Goal: Use online tool/utility: Utilize a website feature to perform a specific function

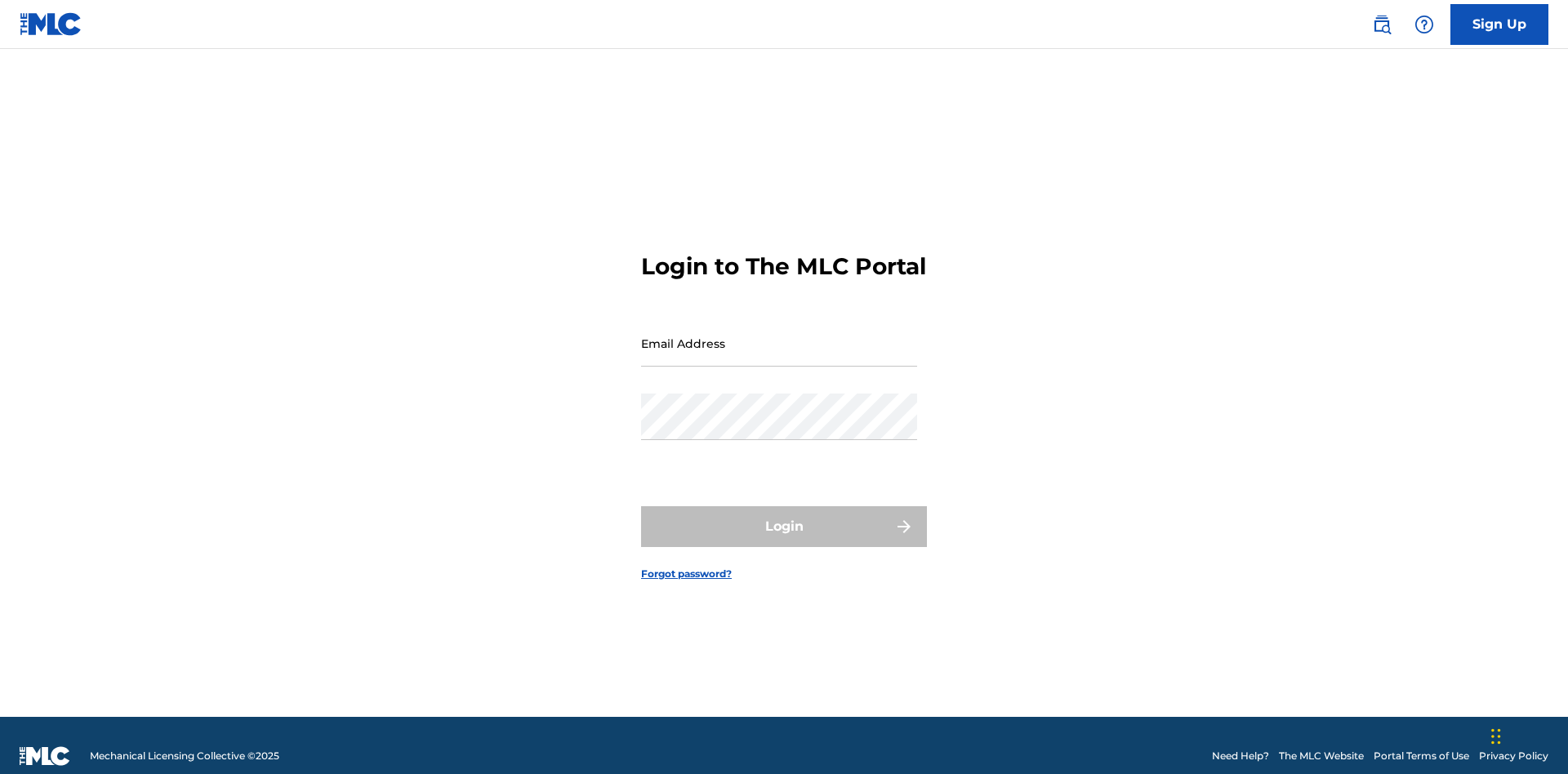
scroll to position [21, 0]
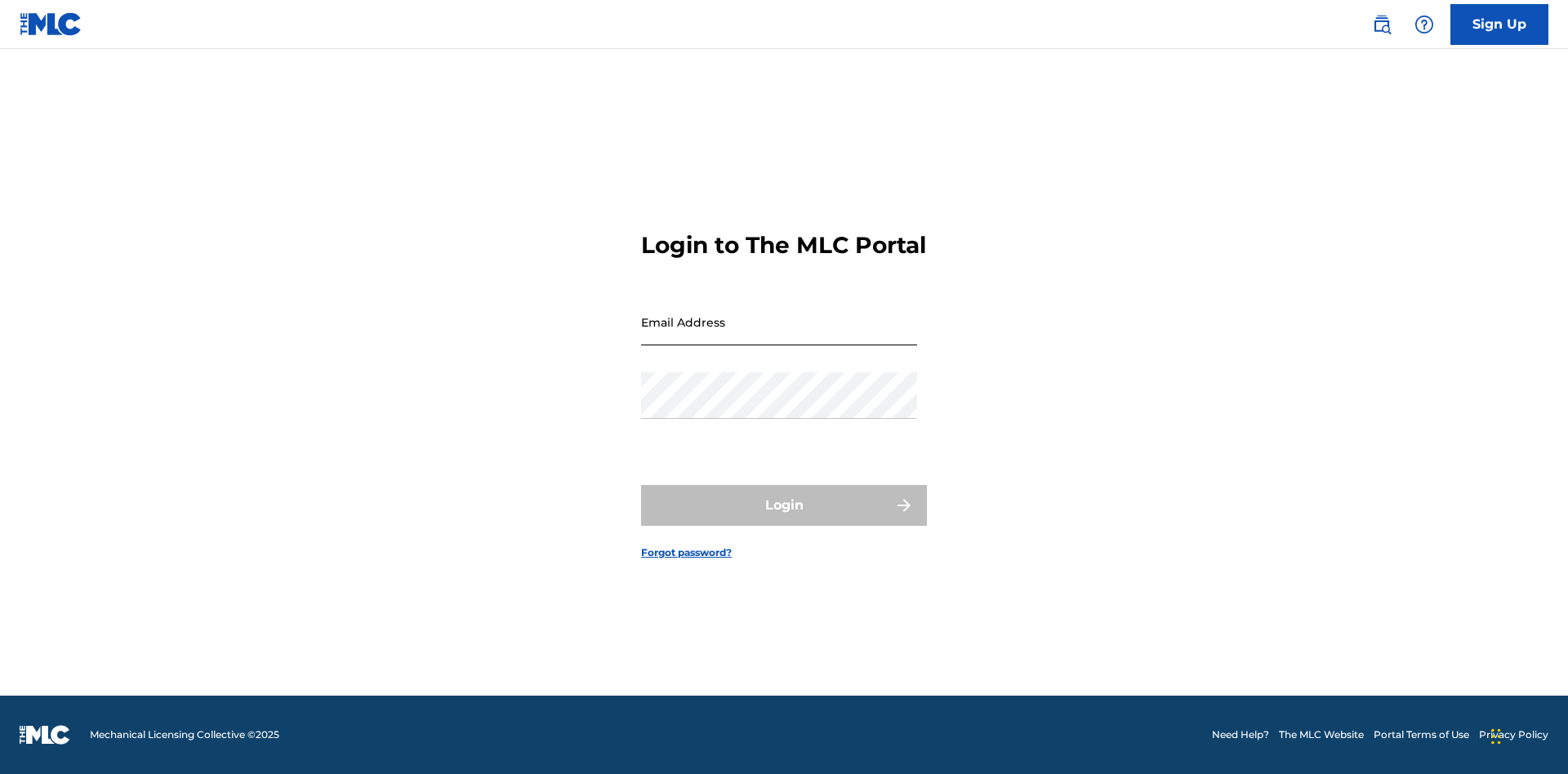
click at [779, 336] on input "Email Address" at bounding box center [779, 321] width 276 height 46
type input "[EMAIL_ADDRESS][DOMAIN_NAME]"
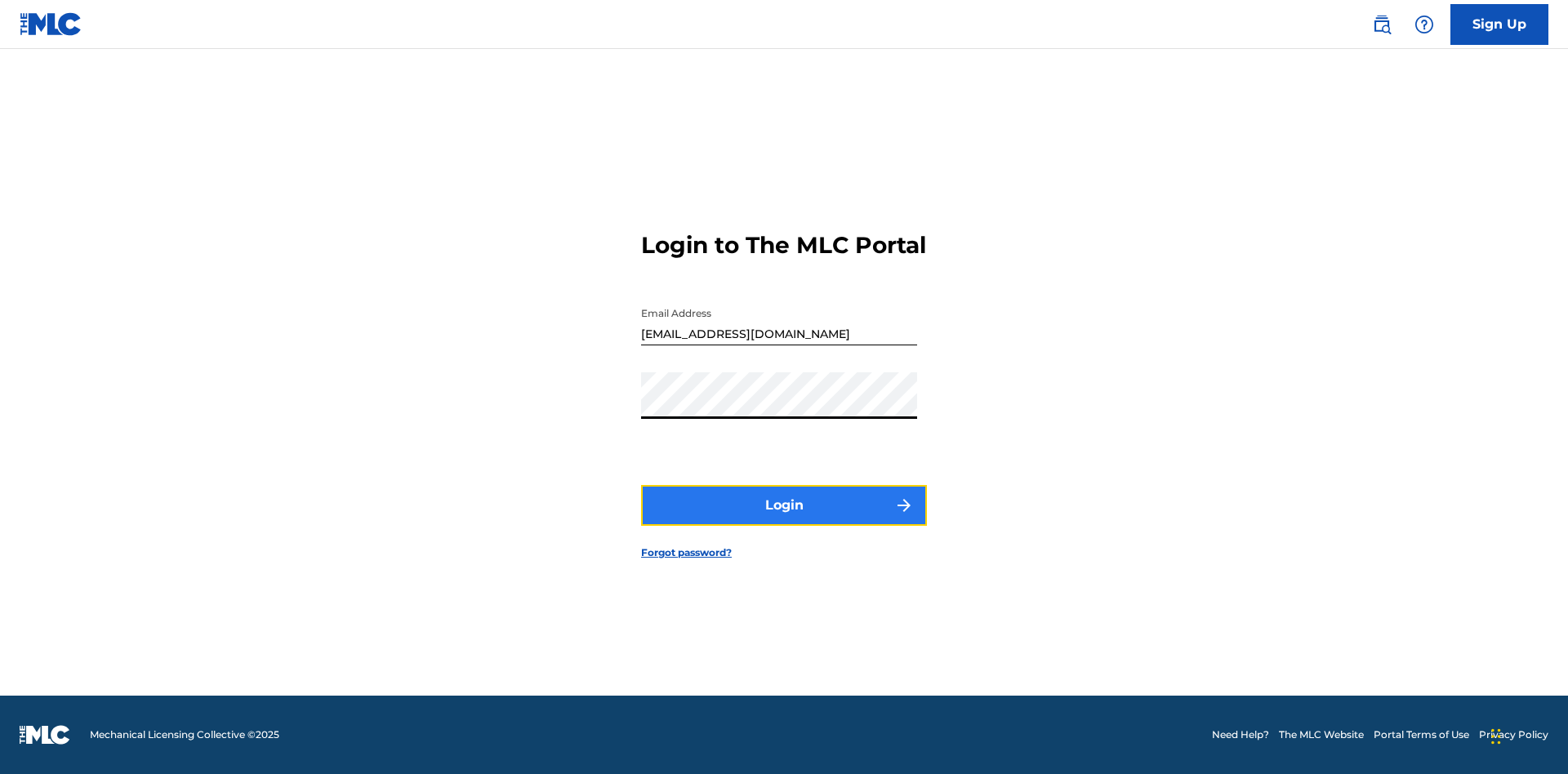
click at [784, 520] on button "Login" at bounding box center [784, 505] width 286 height 41
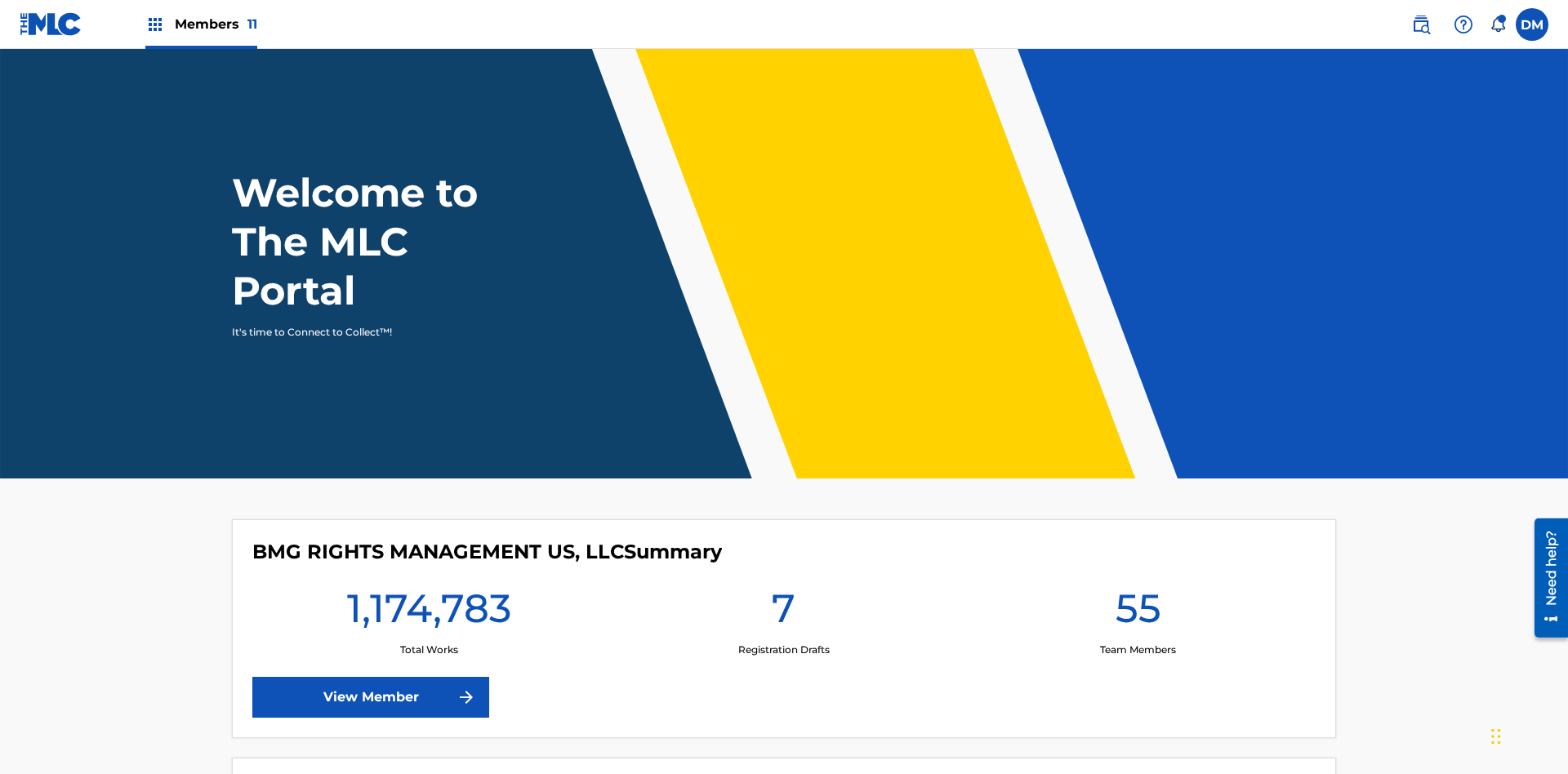
click at [201, 24] on span "Members 11" at bounding box center [215, 24] width 82 height 19
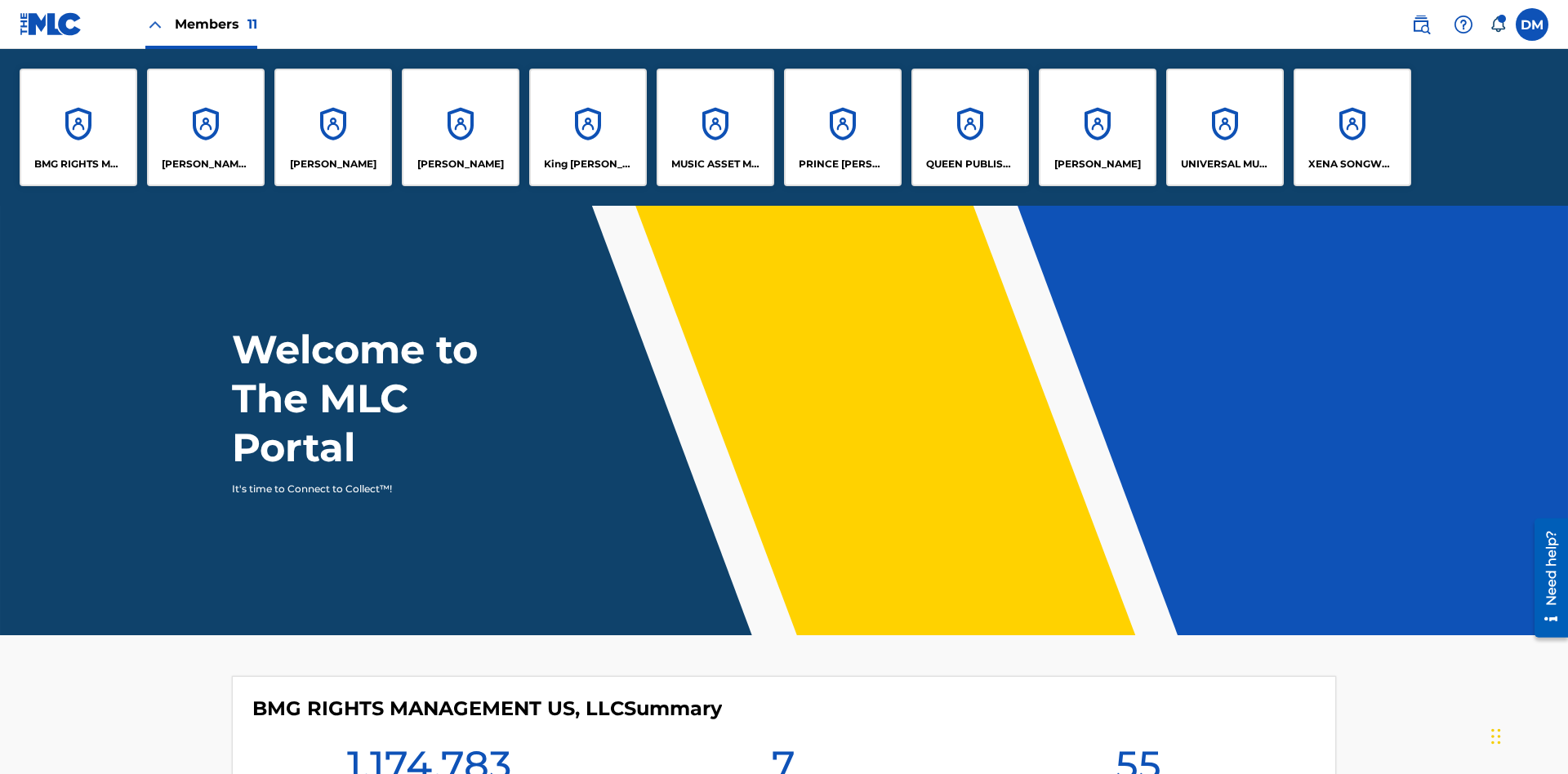
scroll to position [59, 0]
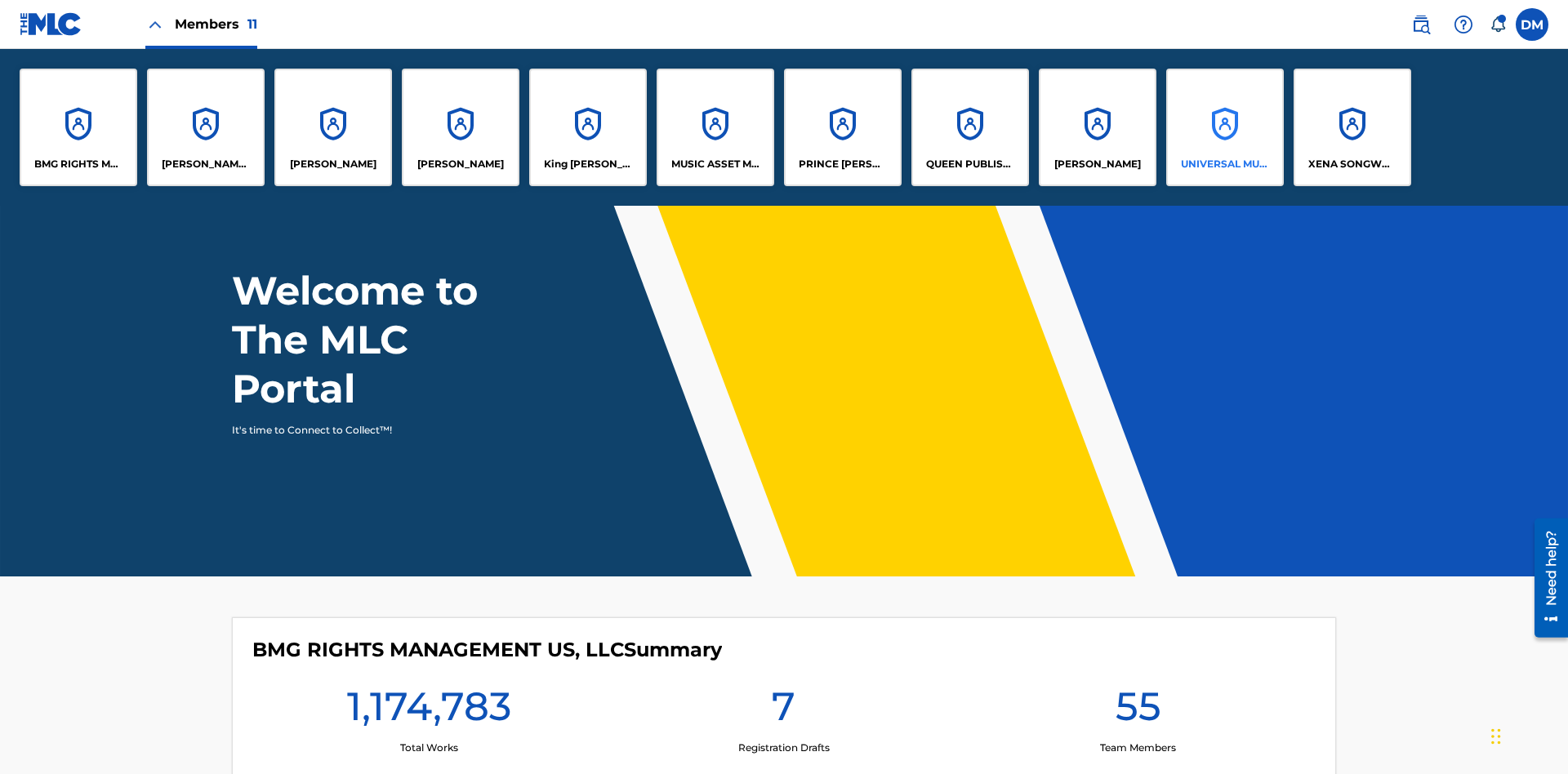
click at [1224, 164] on p "UNIVERSAL MUSIC PUB GROUP" at bounding box center [1225, 164] width 89 height 14
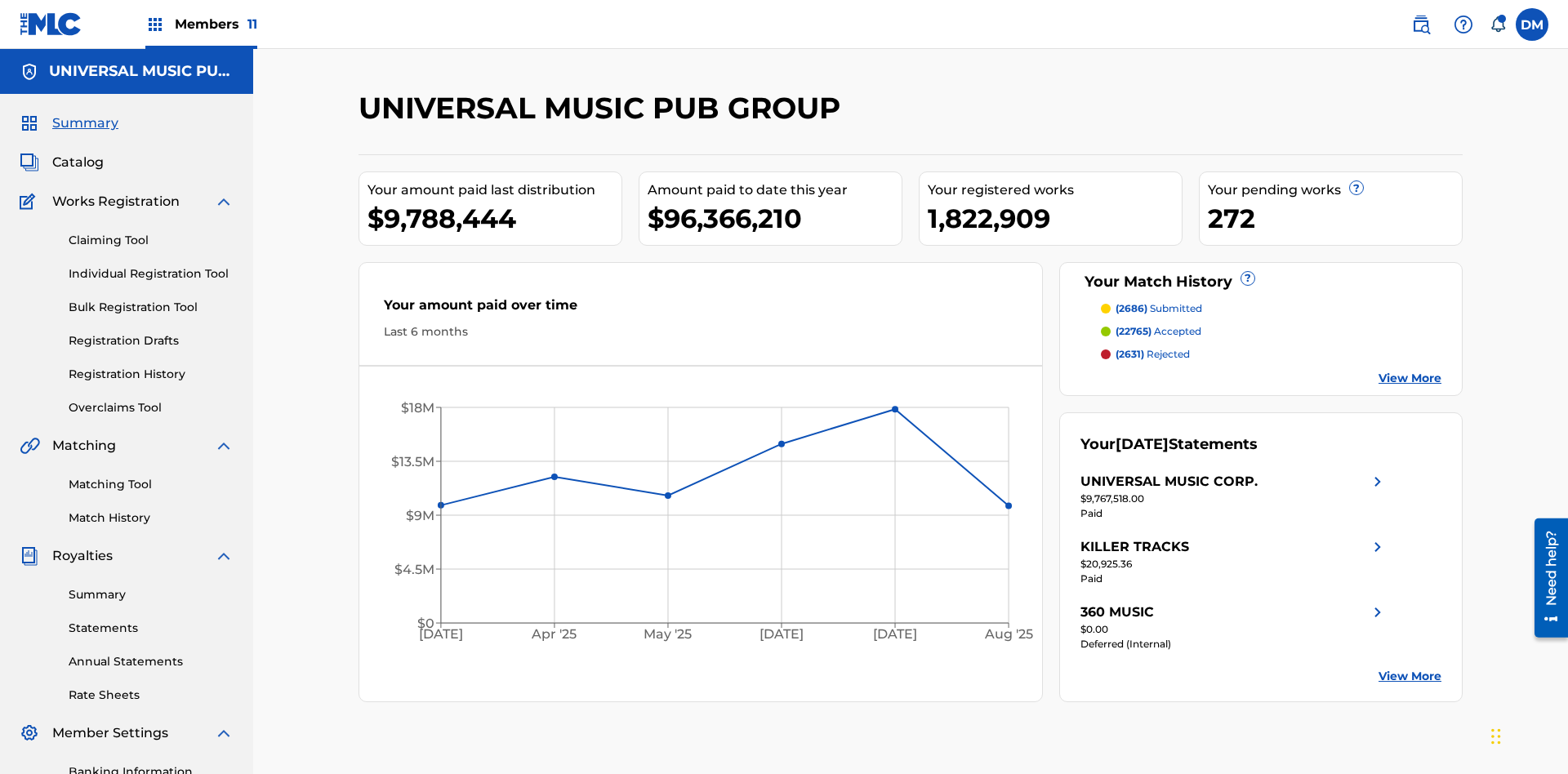
scroll to position [238, 0]
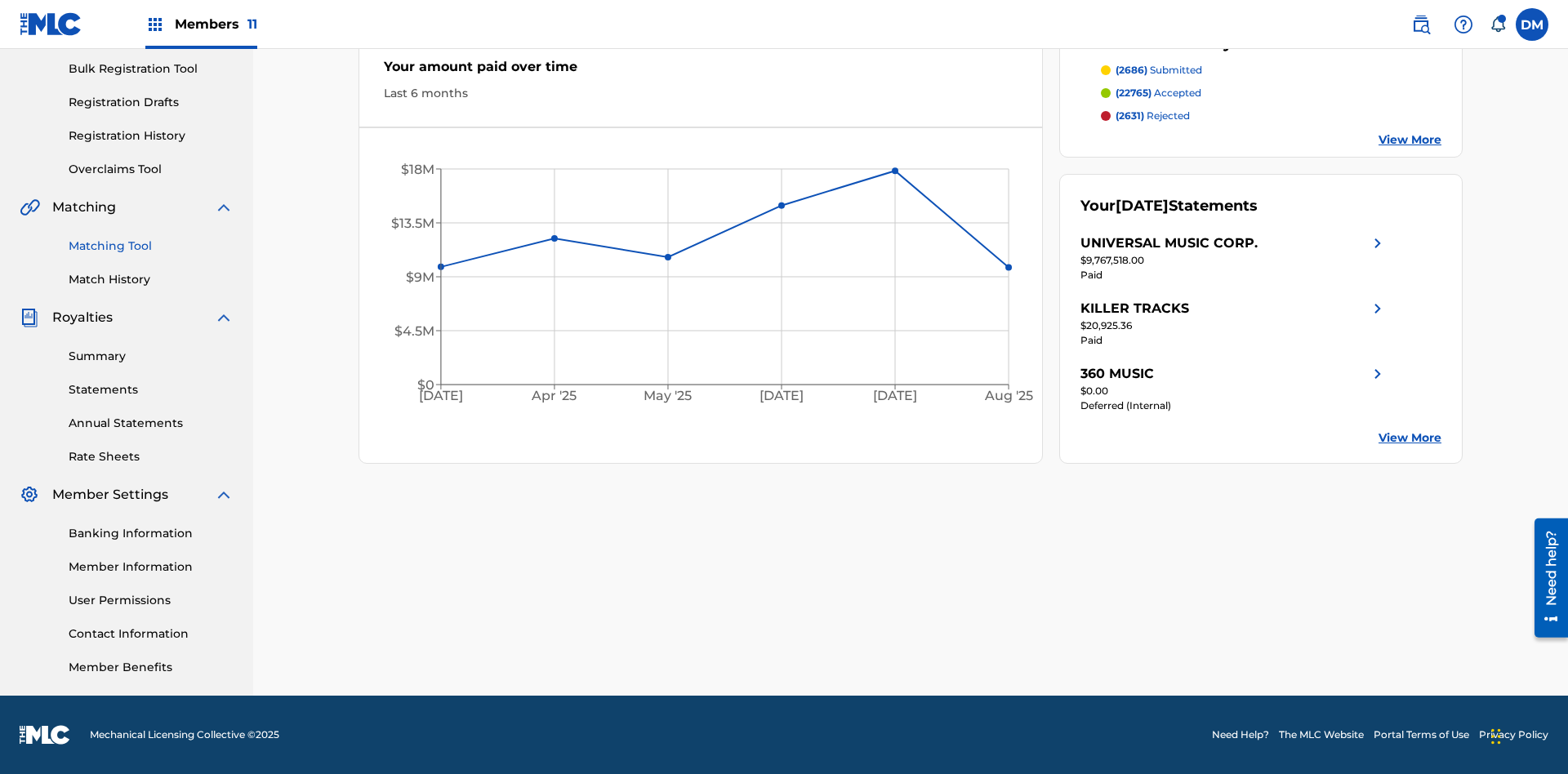
click at [151, 246] on link "Matching Tool" at bounding box center [151, 246] width 165 height 17
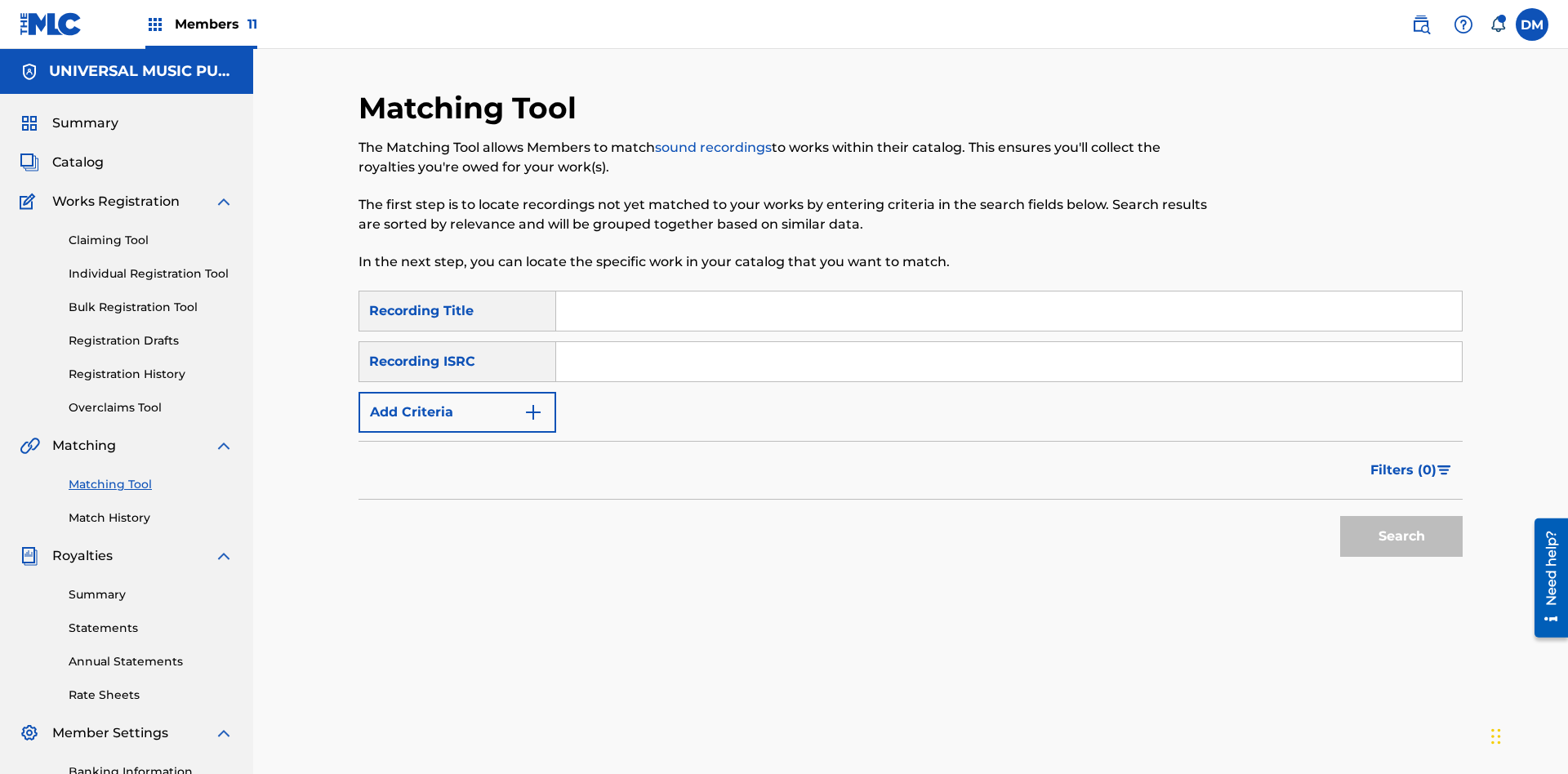
scroll to position [238, 0]
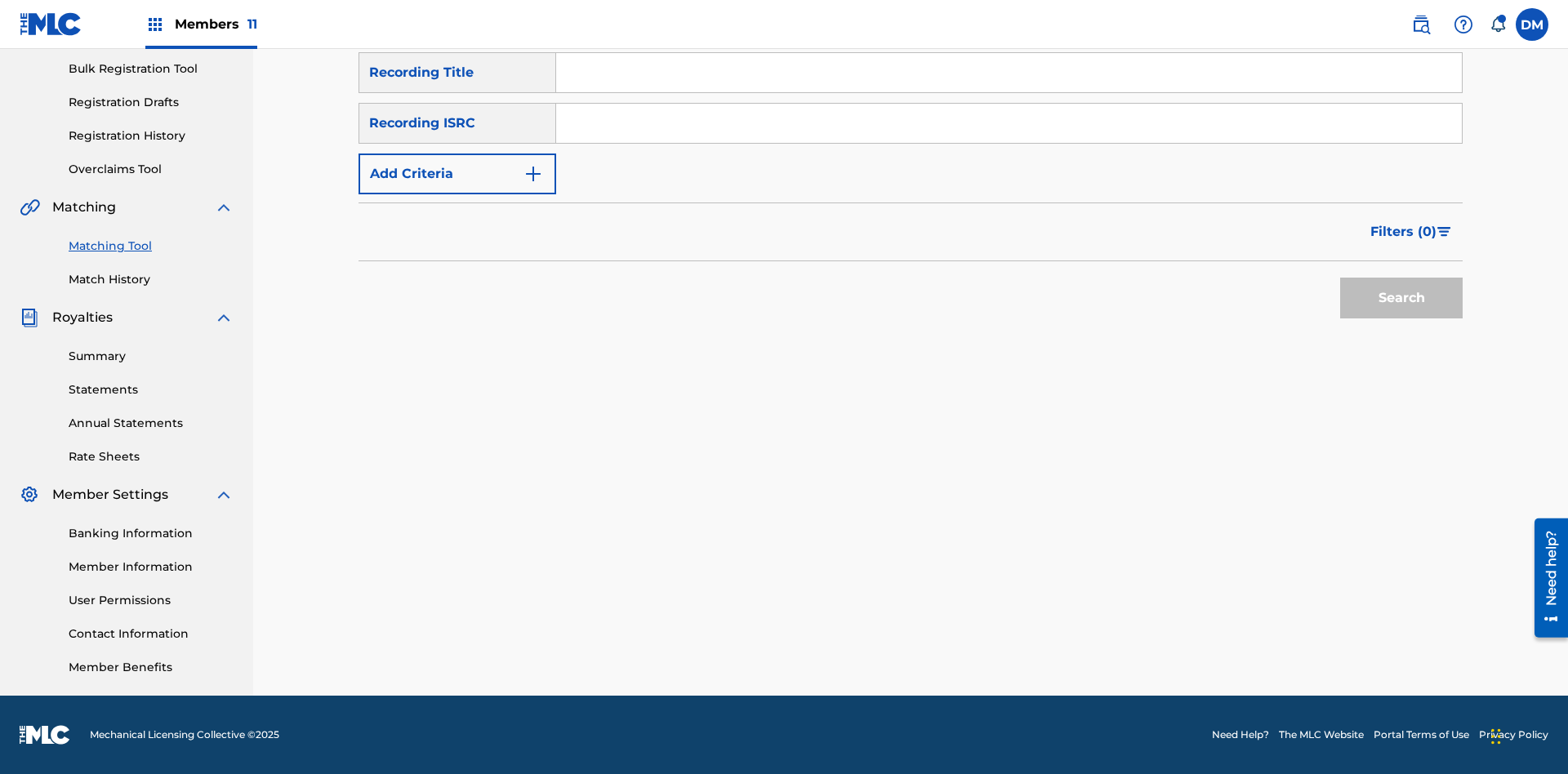
click at [1009, 123] on input "Search Form" at bounding box center [1009, 123] width 905 height 39
type input "US2AH0500028"
click at [1401, 298] on button "Search" at bounding box center [1401, 298] width 122 height 41
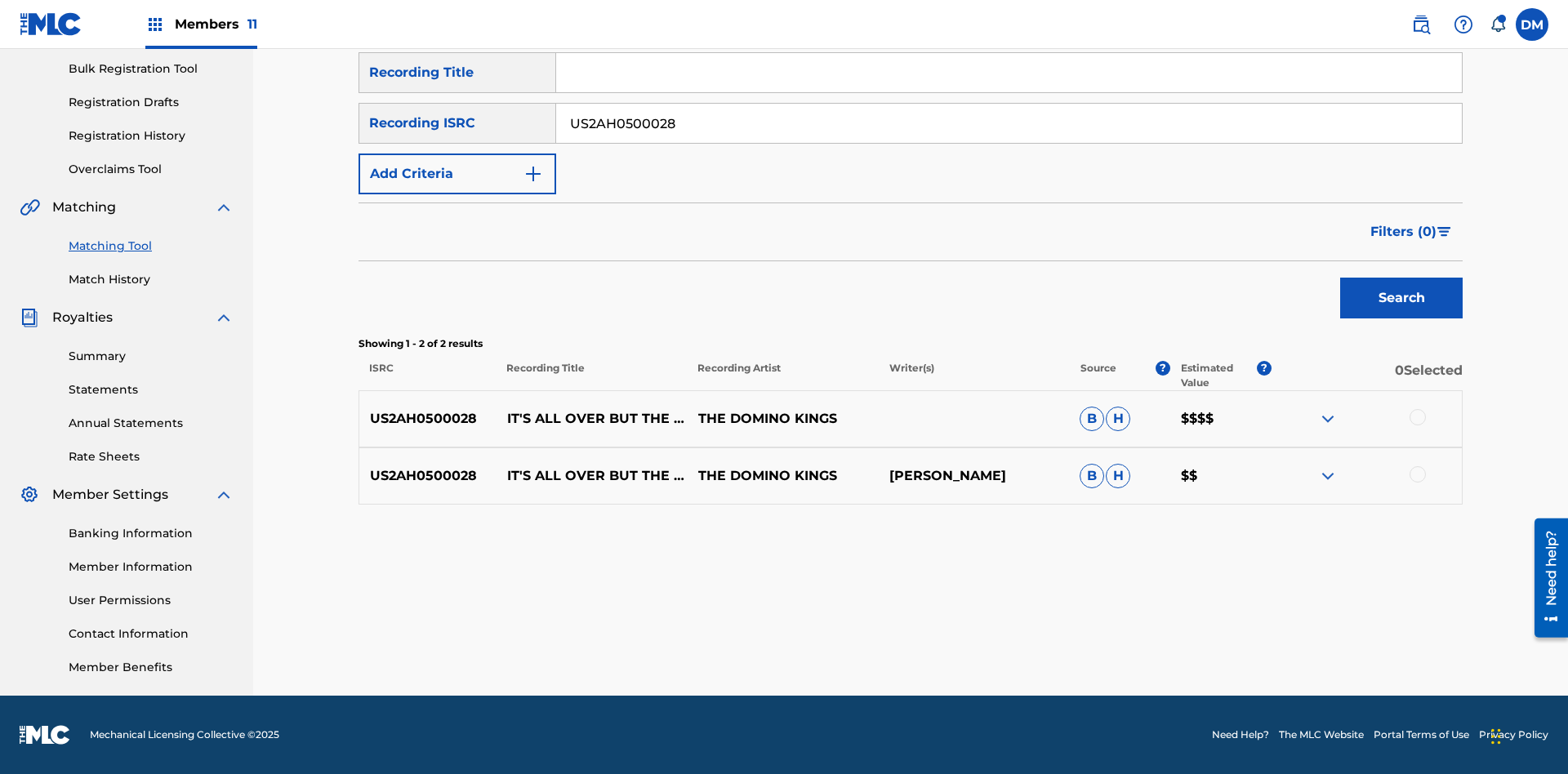
click at [1009, 123] on input "US2AH0500028" at bounding box center [1009, 123] width 905 height 39
type input "QZMEN2187405"
click at [1401, 298] on button "Search" at bounding box center [1401, 298] width 122 height 41
click at [1327, 476] on img at bounding box center [1328, 476] width 20 height 20
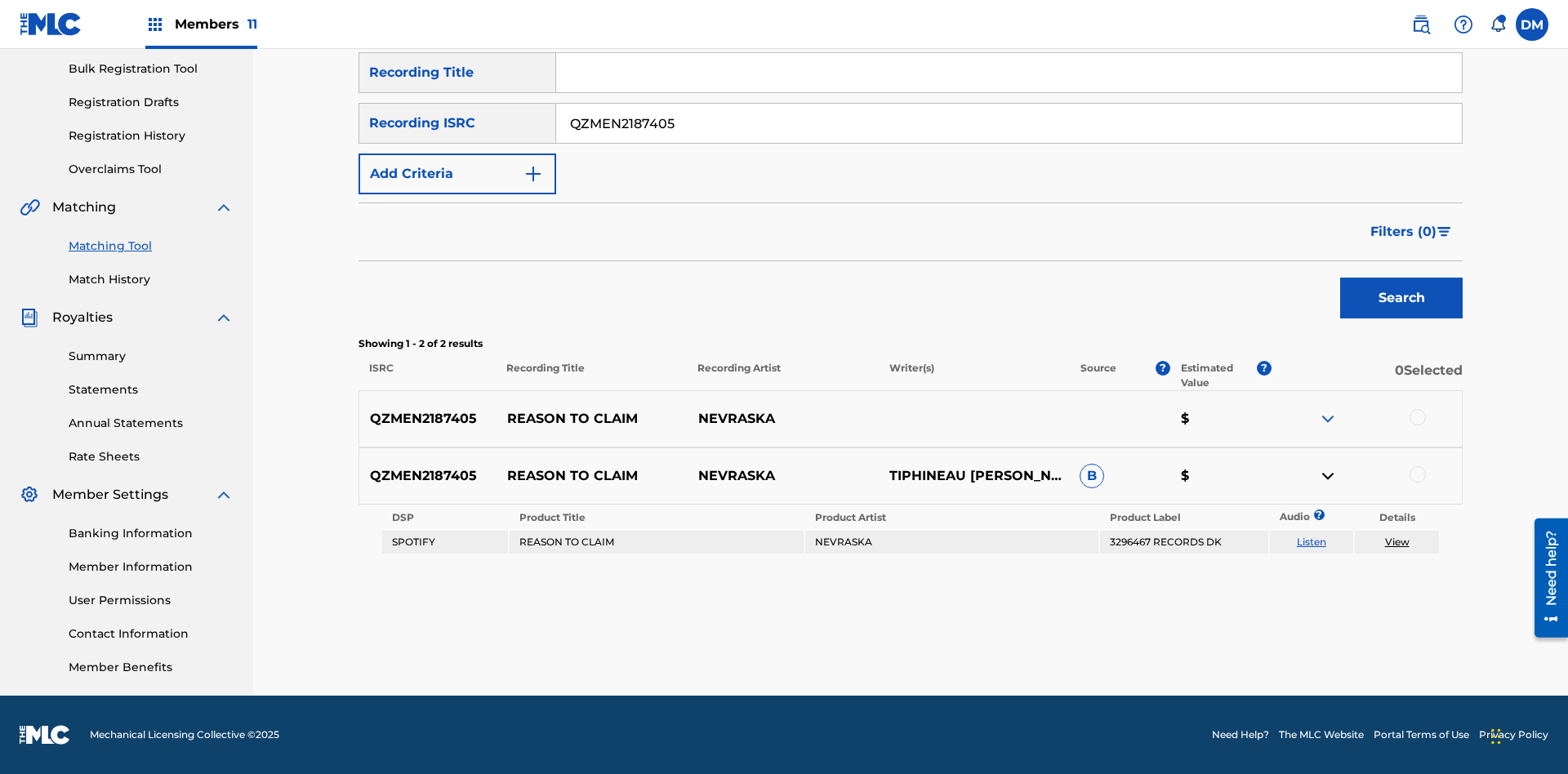
click at [1311, 542] on link "Listen" at bounding box center [1311, 542] width 29 height 13
click at [1397, 542] on link "View" at bounding box center [1397, 542] width 24 height 13
click at [151, 280] on link "Match History" at bounding box center [151, 279] width 165 height 17
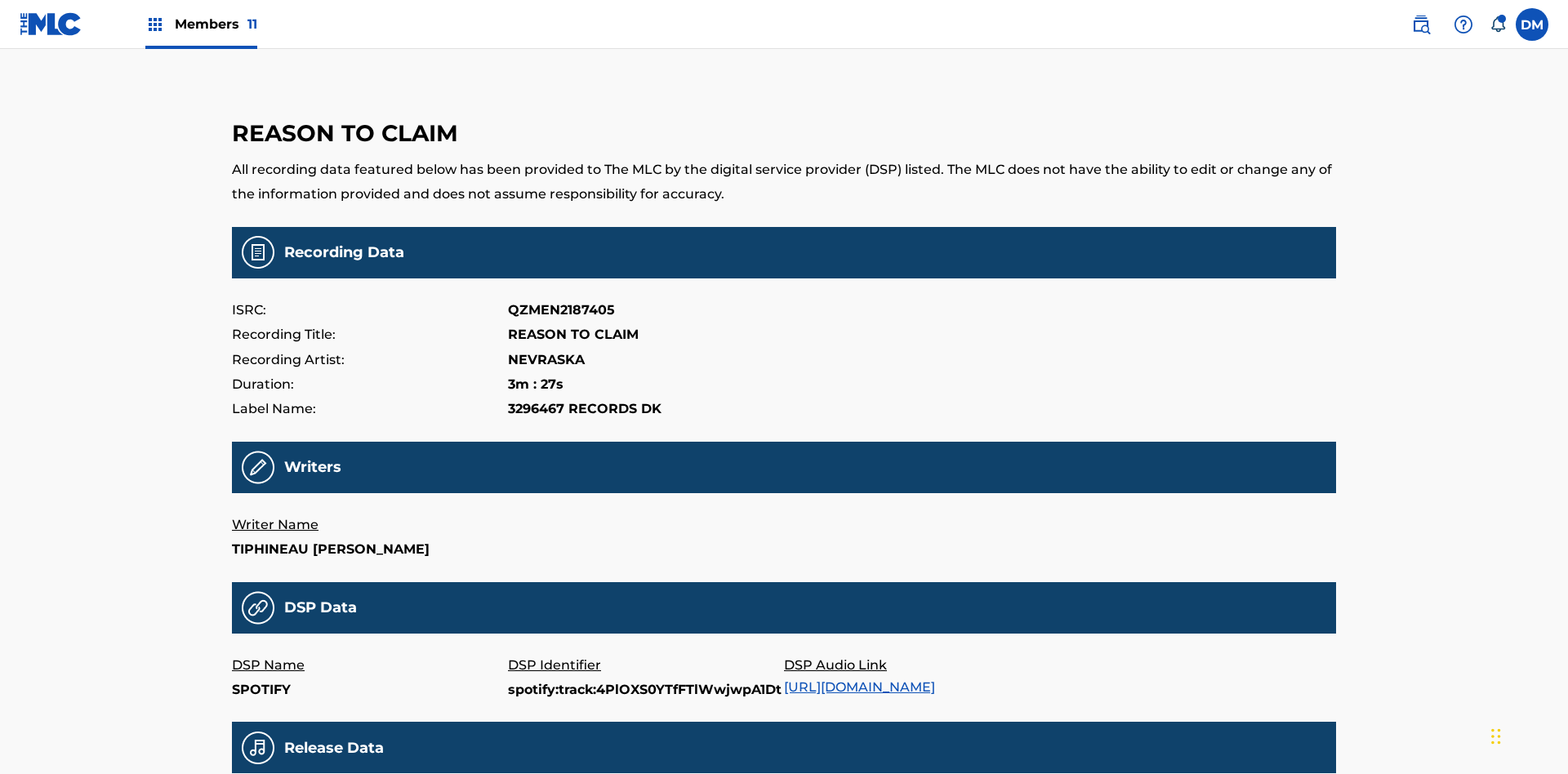
scroll to position [392, 0]
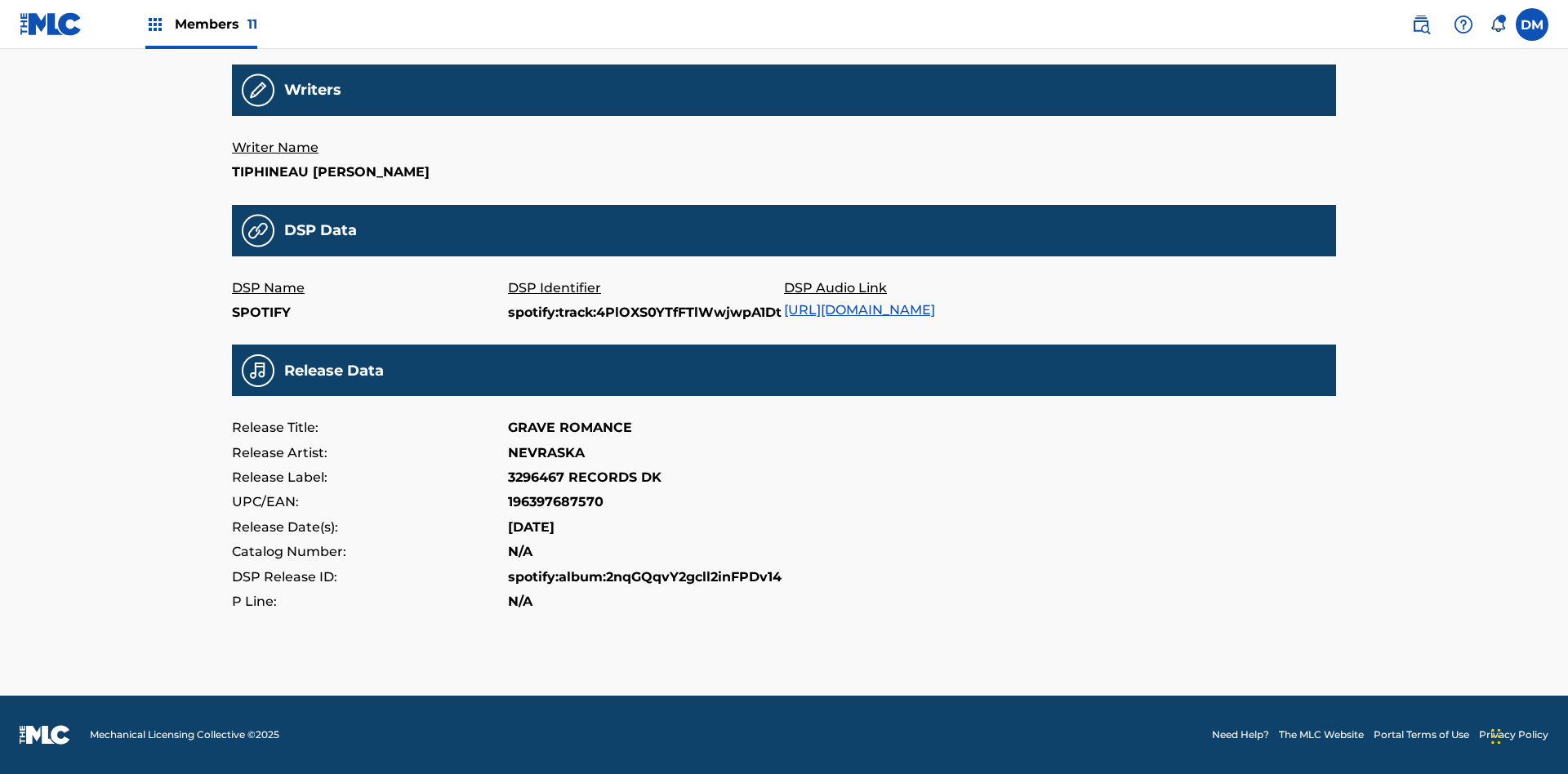
click at [865, 302] on link "[URL][DOMAIN_NAME]" at bounding box center [859, 310] width 151 height 15
